Goal: Find contact information: Find contact information

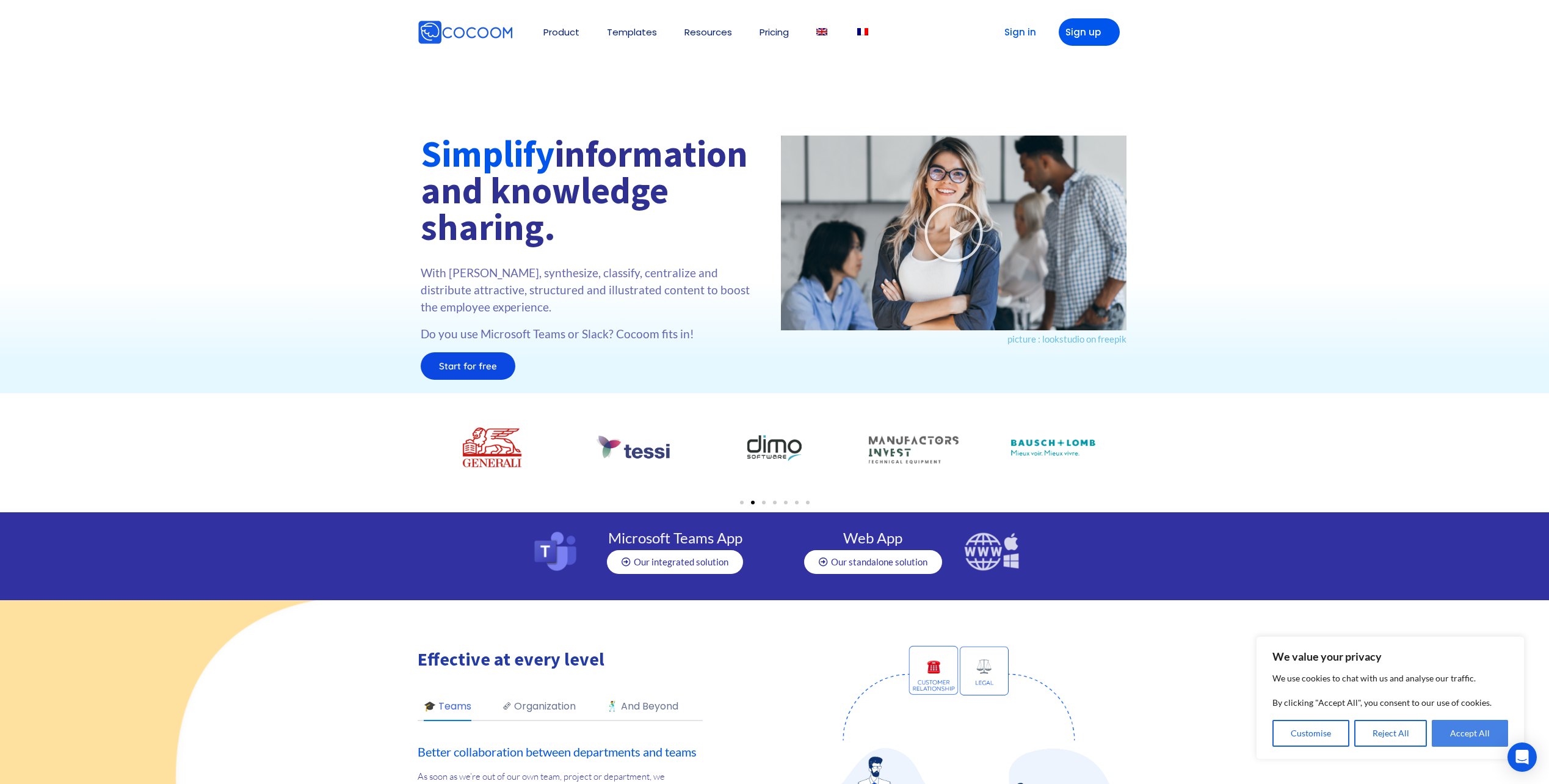
drag, startPoint x: 1479, startPoint y: 732, endPoint x: 1367, endPoint y: 748, distance: 113.1
click at [1479, 732] on button "Accept All" at bounding box center [1470, 733] width 76 height 27
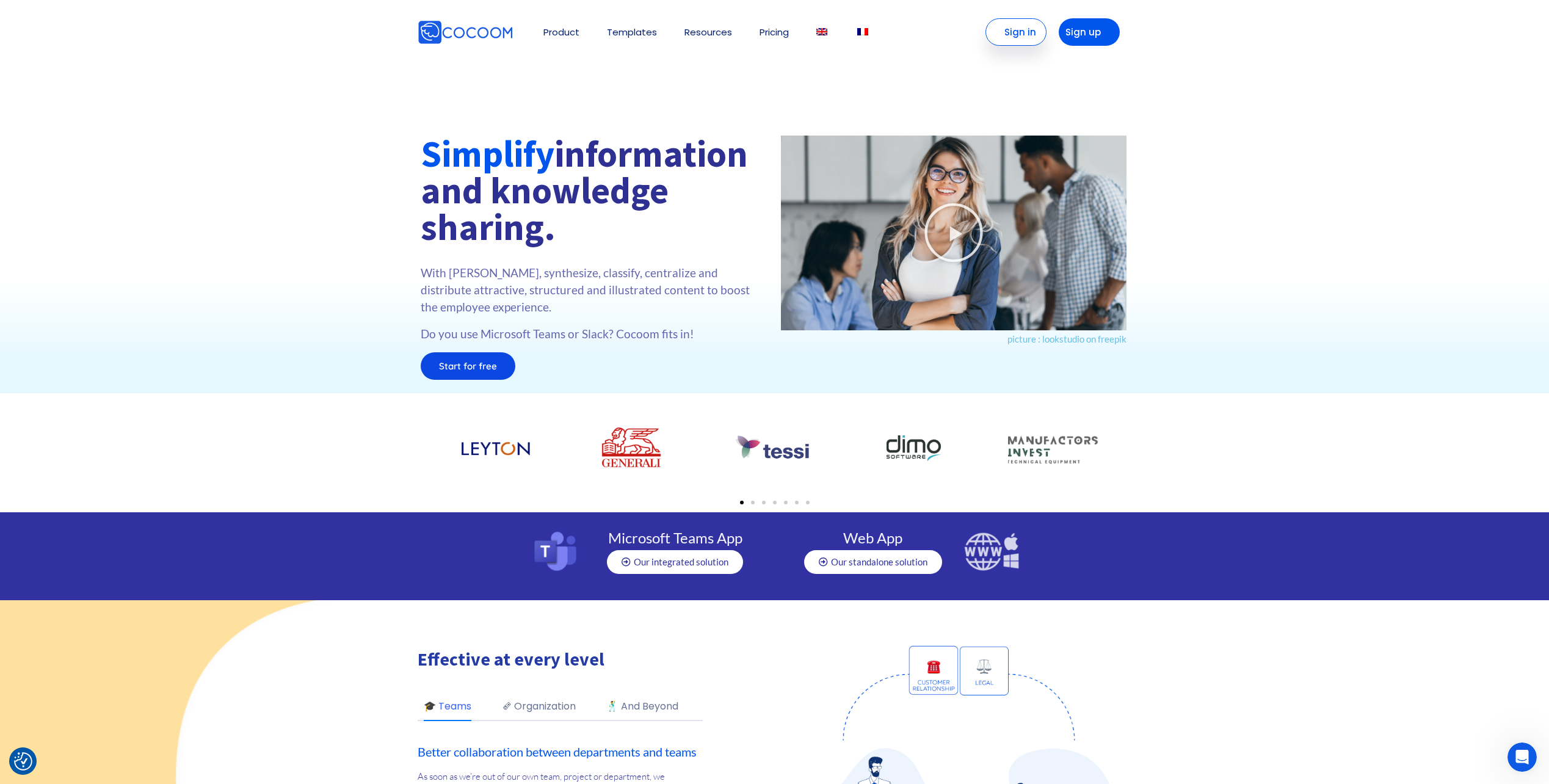
click at [1010, 36] on link "Sign in" at bounding box center [1016, 32] width 61 height 28
click at [85, 349] on div at bounding box center [774, 261] width 1549 height 264
drag, startPoint x: 768, startPoint y: 578, endPoint x: 788, endPoint y: 612, distance: 39.4
click at [779, 598] on section "Microsoft Teams App Our integrated solution Web App Our standalone solution" at bounding box center [774, 556] width 1549 height 88
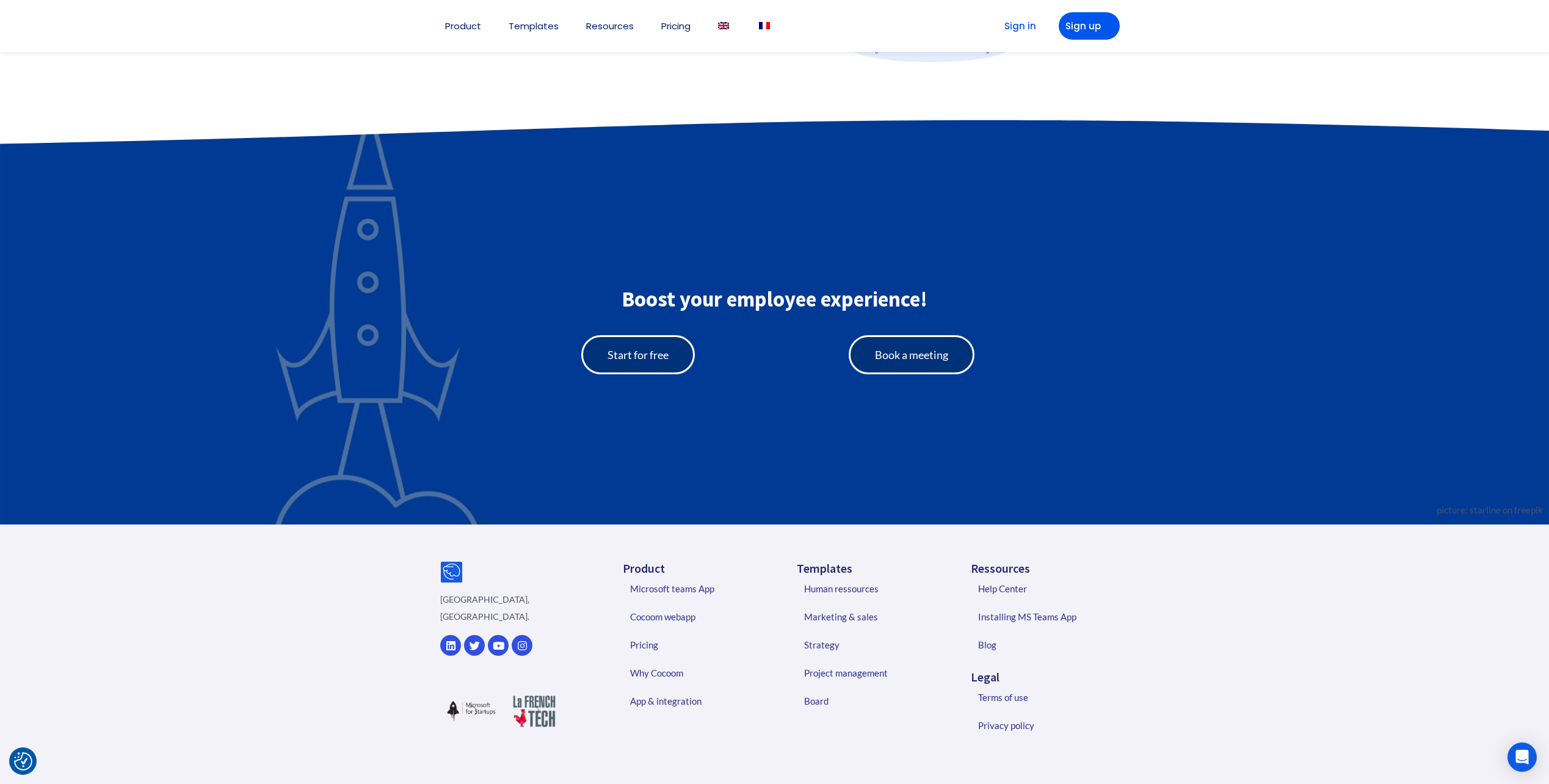
scroll to position [2694, 0]
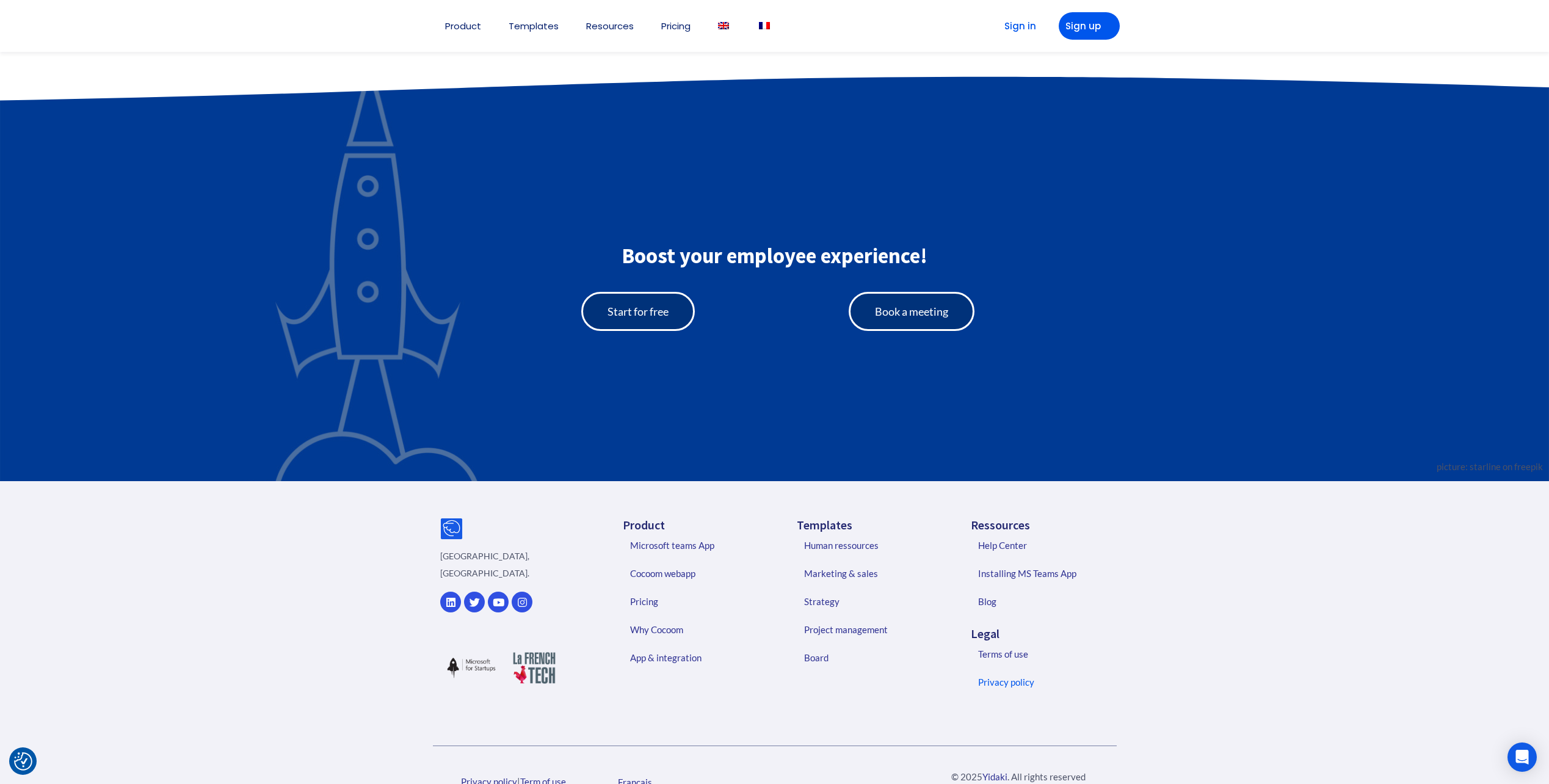
click at [1005, 687] on link "Privacy policy" at bounding box center [1044, 682] width 157 height 28
click at [824, 654] on link "Board" at bounding box center [870, 657] width 157 height 28
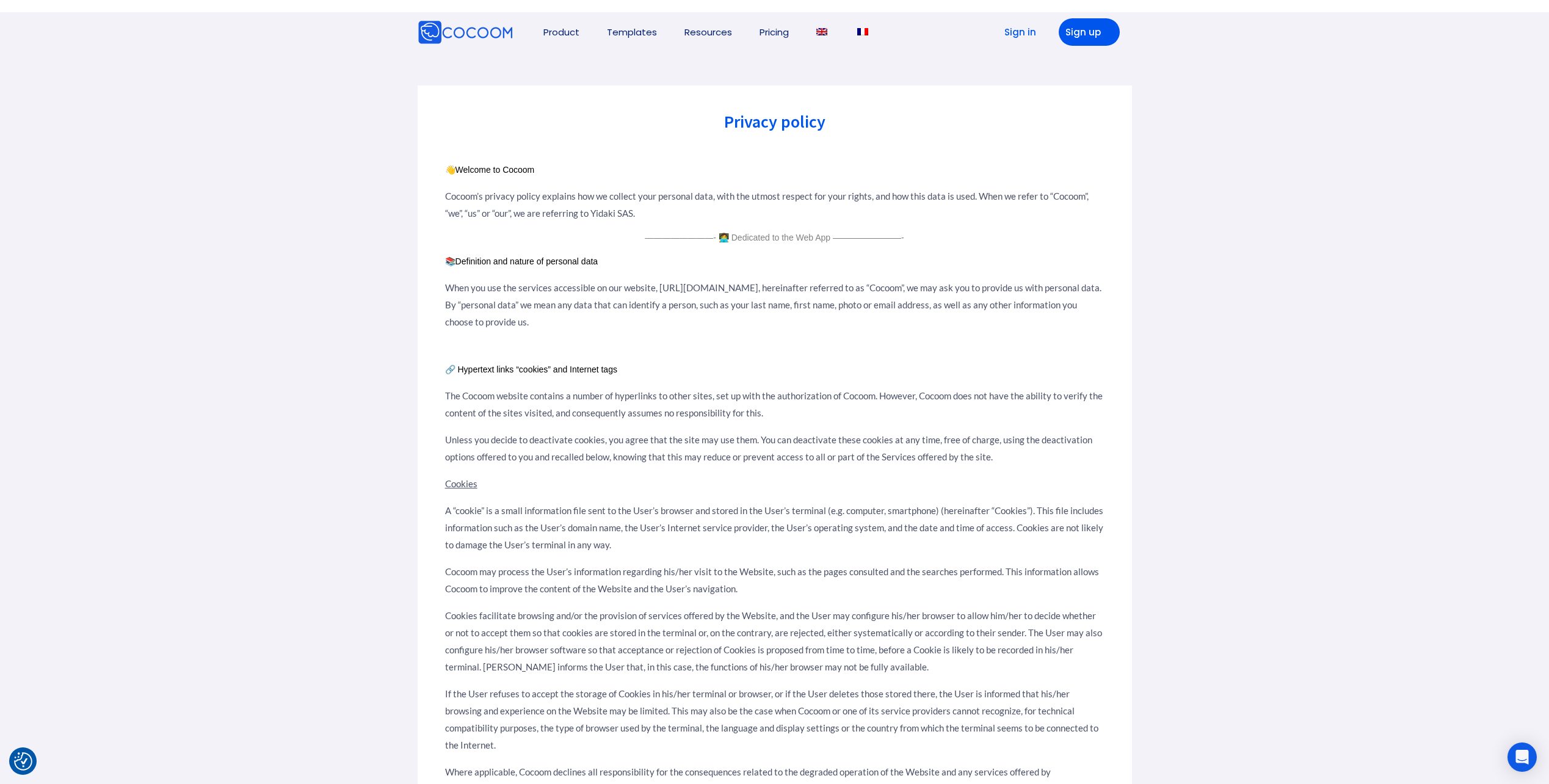
scroll to position [1773, 0]
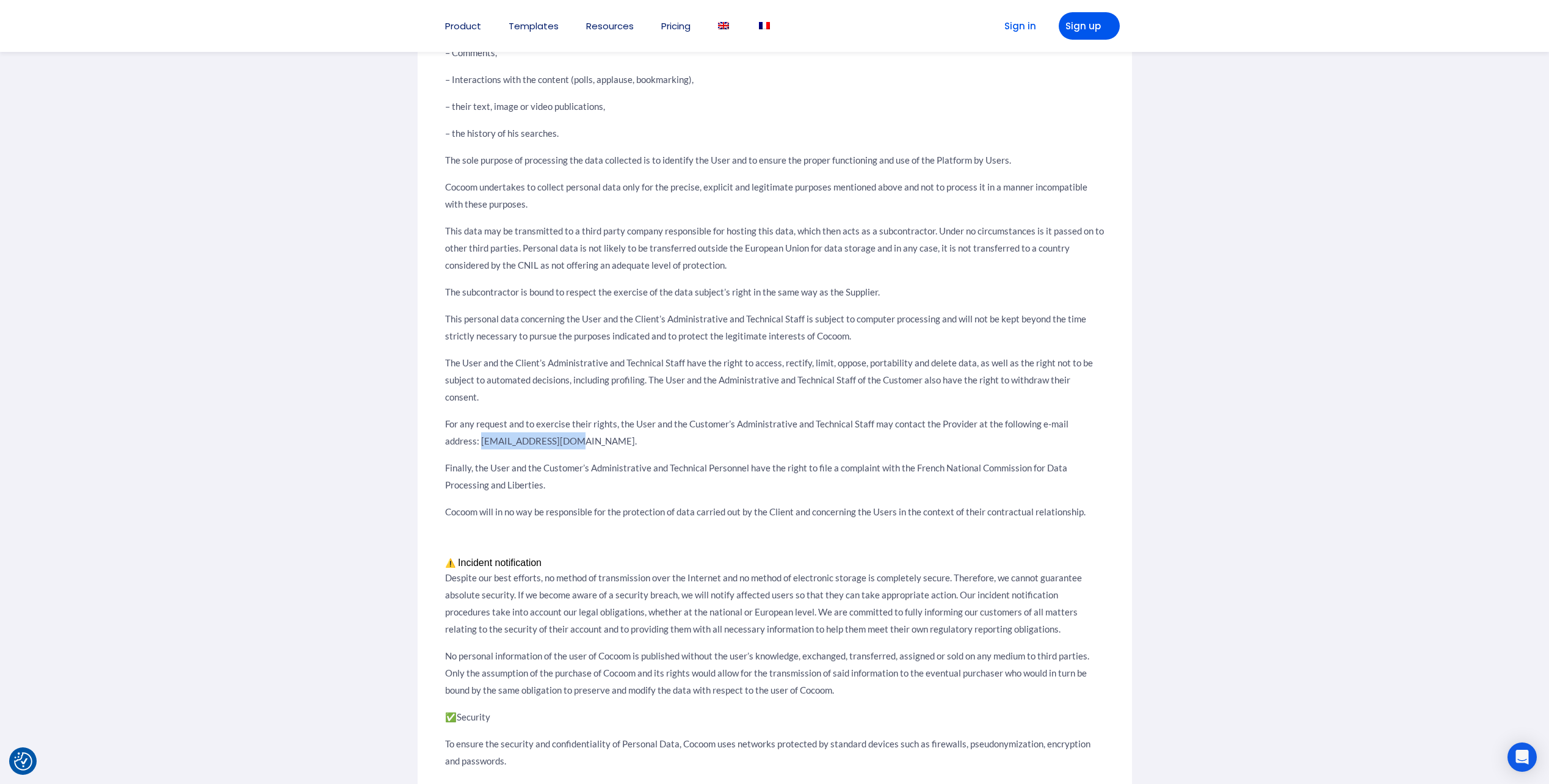
drag, startPoint x: 530, startPoint y: 393, endPoint x: 432, endPoint y: 399, distance: 98.2
copy p "support@cocoom.com."
